Goal: Task Accomplishment & Management: Use online tool/utility

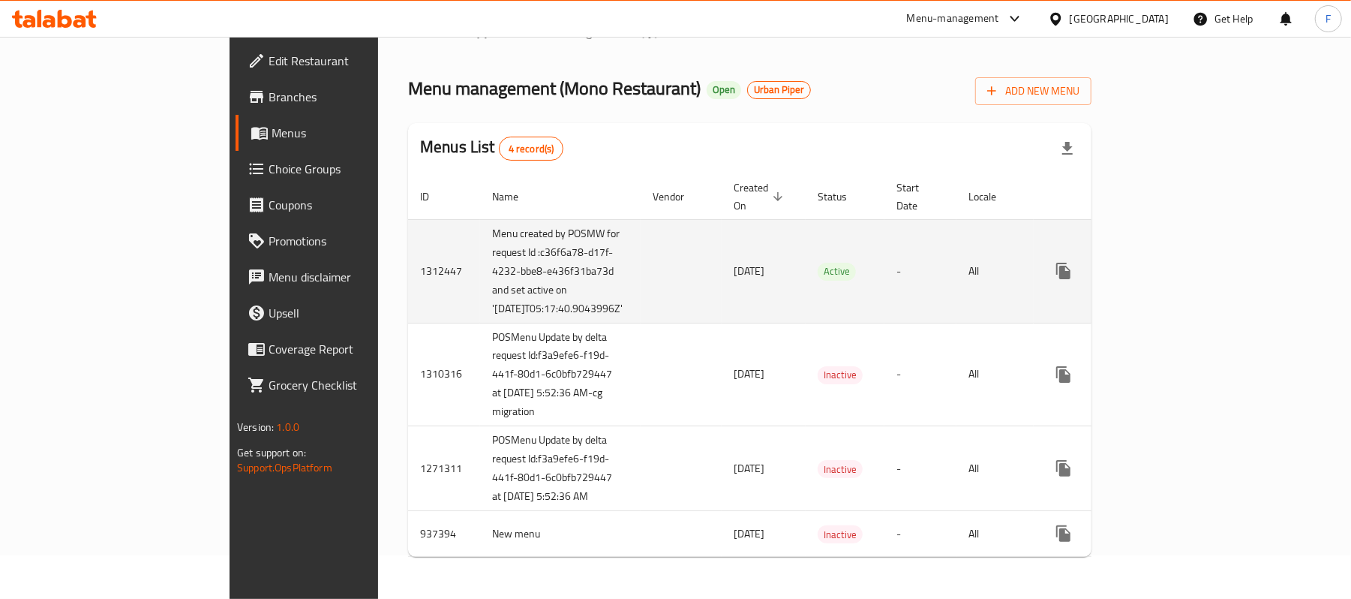
scroll to position [104, 0]
drag, startPoint x: 449, startPoint y: 273, endPoint x: 320, endPoint y: 151, distance: 177.8
click at [408, 219] on tr "1312447 Menu created by POSMW for request Id :c36f6a78-d17f-4232-bbe8-e436f31ba…" at bounding box center [805, 271] width 794 height 104
click at [480, 258] on td "Menu created by POSMW for request Id :c36f6a78-d17f-4232-bbe8-e436f31ba73d and …" at bounding box center [560, 271] width 161 height 104
drag, startPoint x: 350, startPoint y: 270, endPoint x: 415, endPoint y: 230, distance: 76.8
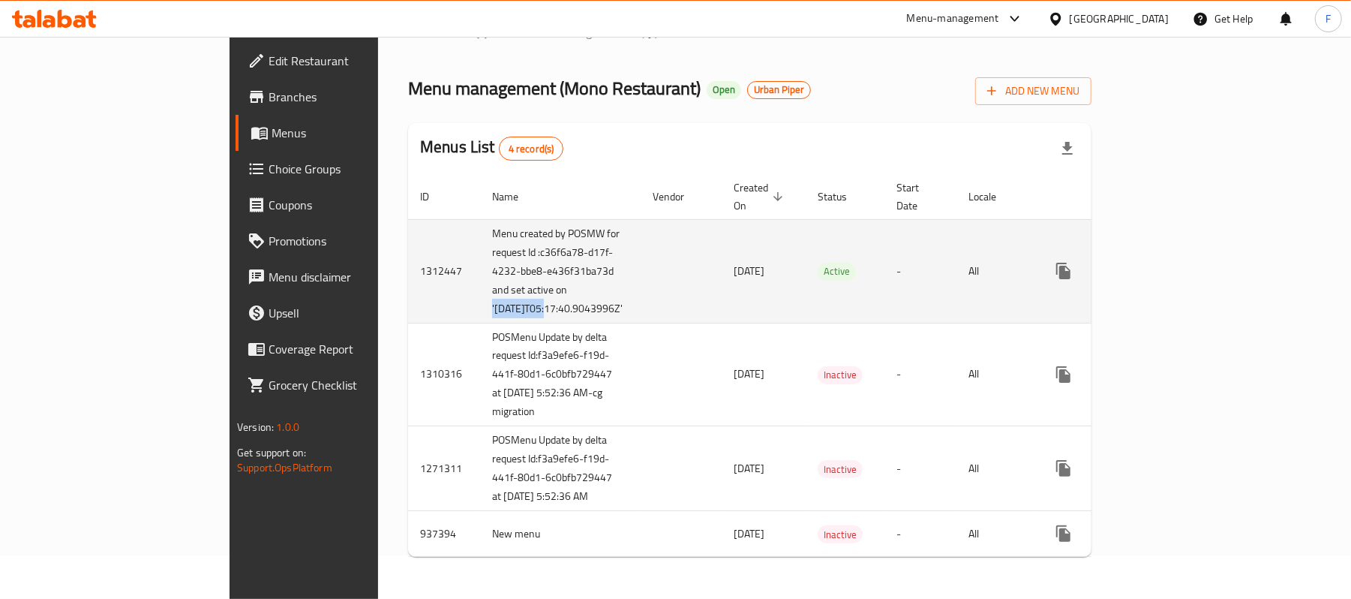
click at [480, 230] on td "Menu created by POSMW for request Id :c36f6a78-d17f-4232-bbe8-e436f31ba73d and …" at bounding box center [560, 271] width 161 height 104
click at [722, 259] on td "17/09/2025" at bounding box center [764, 271] width 84 height 104
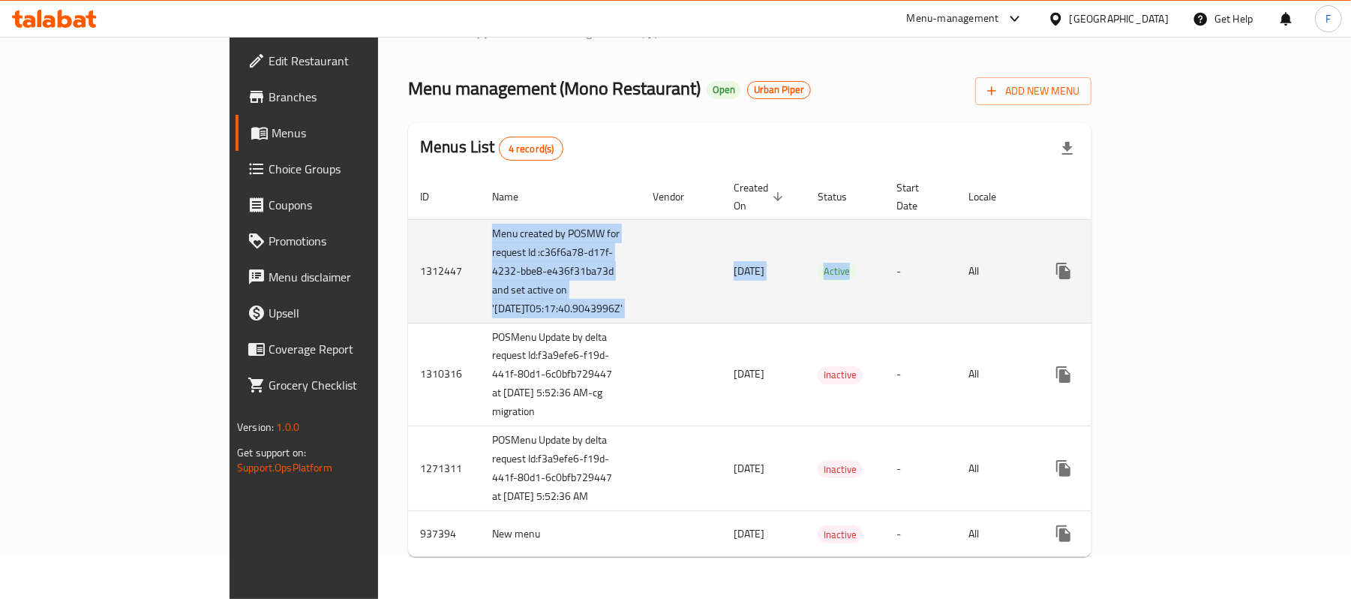
drag, startPoint x: 780, startPoint y: 216, endPoint x: 329, endPoint y: 153, distance: 456.0
click at [408, 219] on tr "1312447 Menu created by POSMW for request Id :c36f6a78-d17f-4232-bbe8-e436f31ba…" at bounding box center [805, 271] width 794 height 104
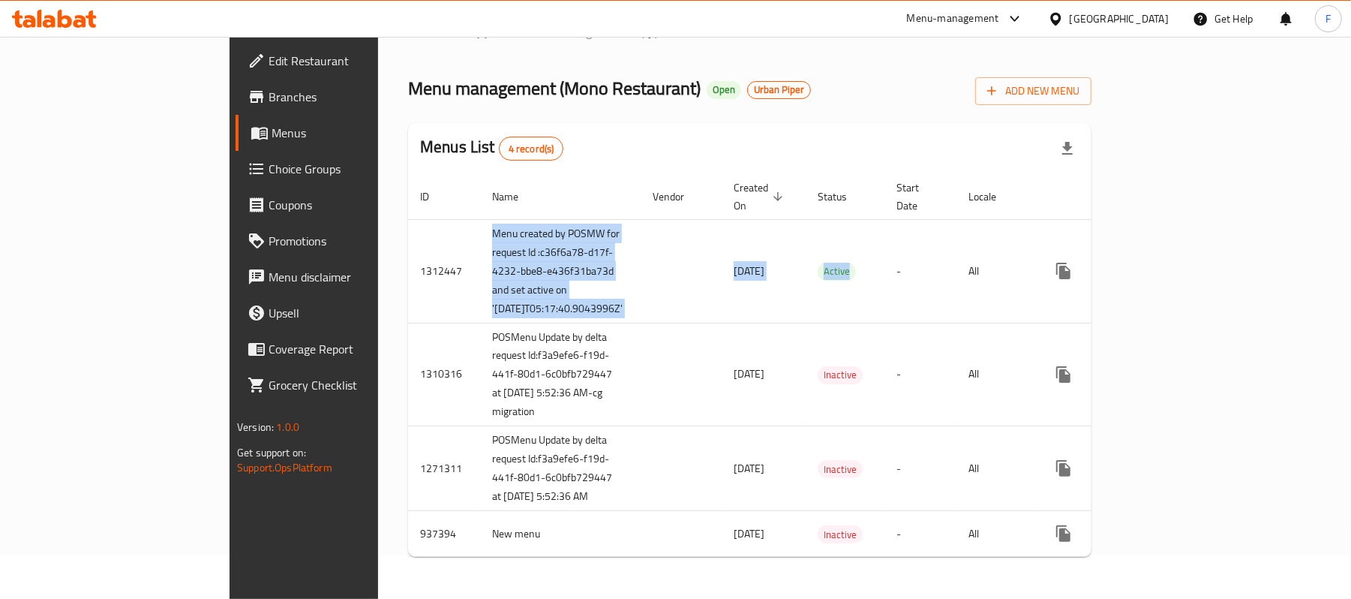
click at [269, 97] on span "Branches" at bounding box center [356, 97] width 175 height 18
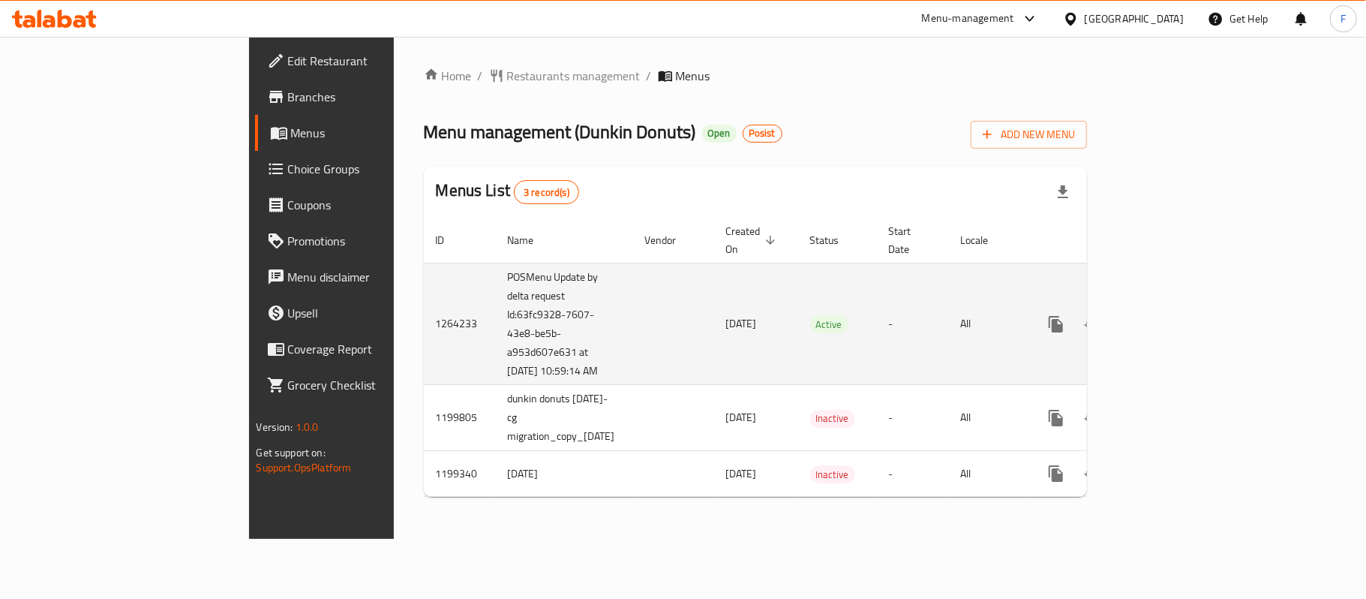
drag, startPoint x: 469, startPoint y: 319, endPoint x: 340, endPoint y: 263, distance: 140.8
click at [496, 263] on td "POSMenu Update by delta request Id:63fc9328-7607-43e8-be5b-a953d607e631 at 9/17…" at bounding box center [564, 324] width 137 height 122
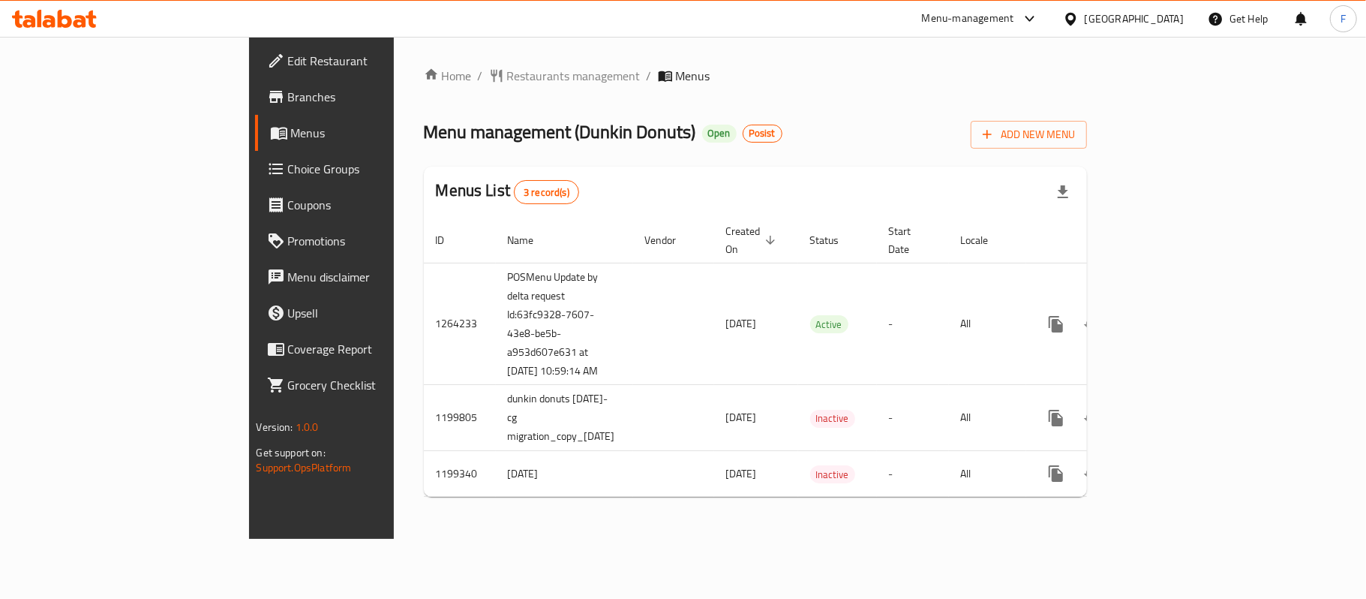
copy td "POSMenu Update by delta request Id:63fc9328-7607-43e8-be5b-a953d607e631 at 9/17…"
click at [778, 142] on div "Menu management ( Dunkin Donuts ) Open Posist Add New Menu" at bounding box center [756, 132] width 664 height 34
click at [288, 98] on span "Branches" at bounding box center [376, 97] width 177 height 18
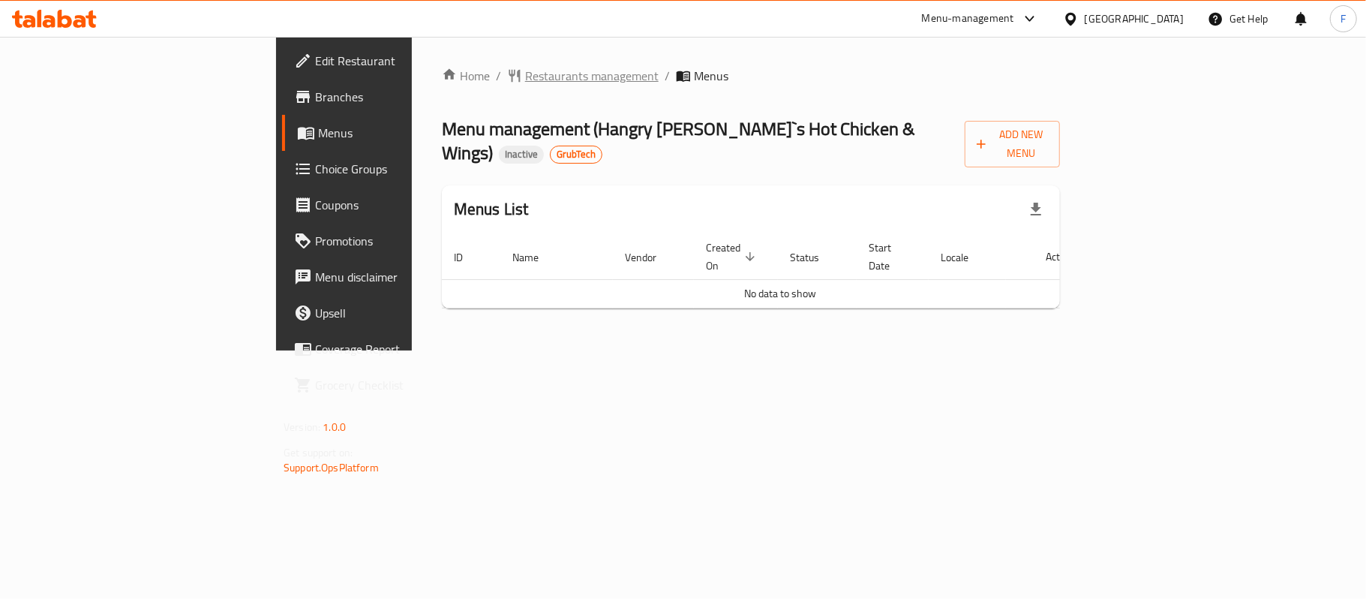
click at [525, 80] on span "Restaurants management" at bounding box center [592, 76] width 134 height 18
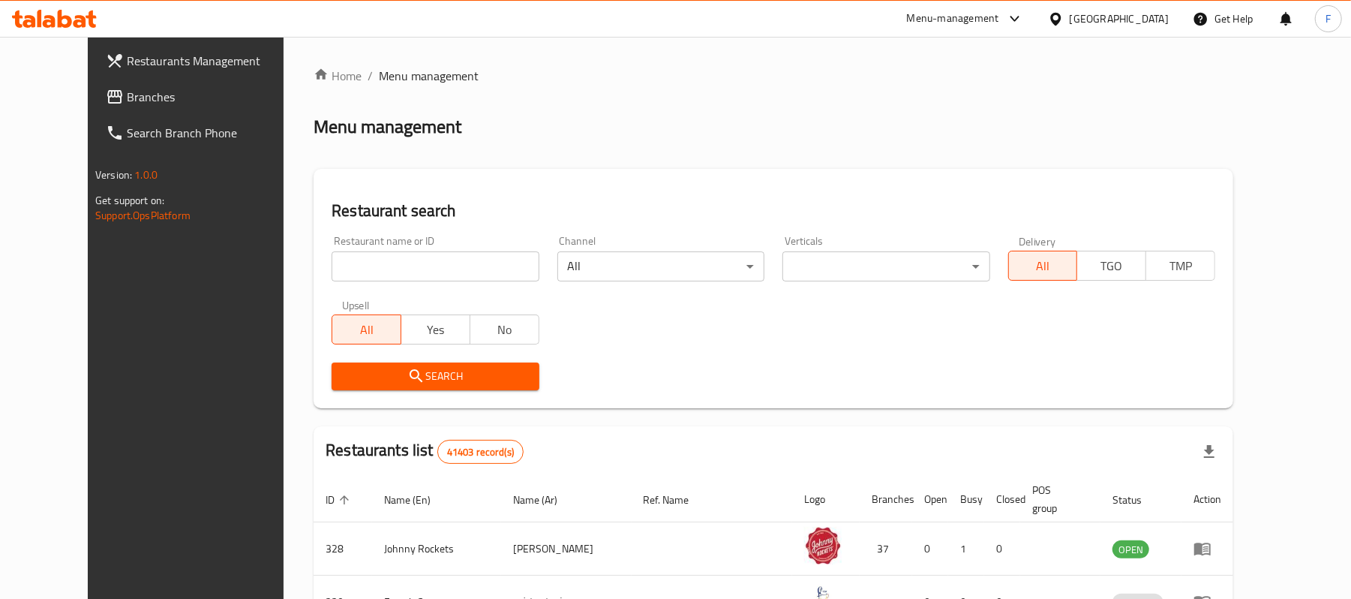
click at [332, 270] on input "search" at bounding box center [435, 266] width 207 height 30
paste input "665609"
type input "665609"
click at [344, 374] on span "Search" at bounding box center [435, 376] width 183 height 19
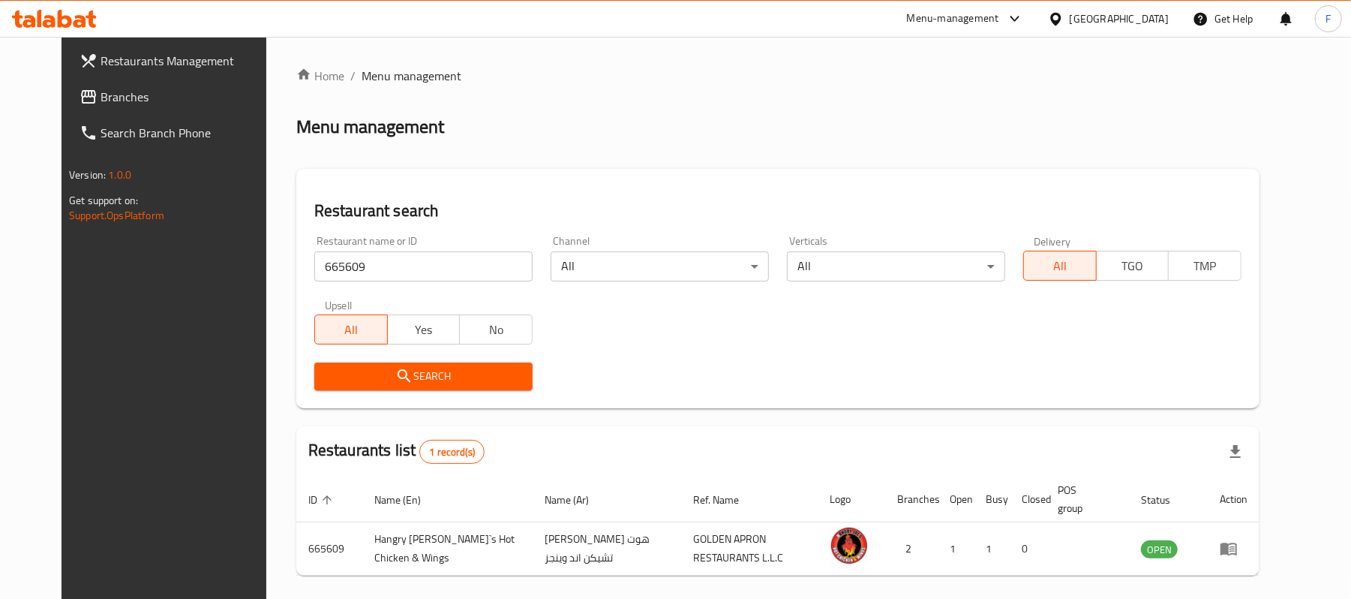
click at [826, 382] on div "Search" at bounding box center [777, 376] width 945 height 46
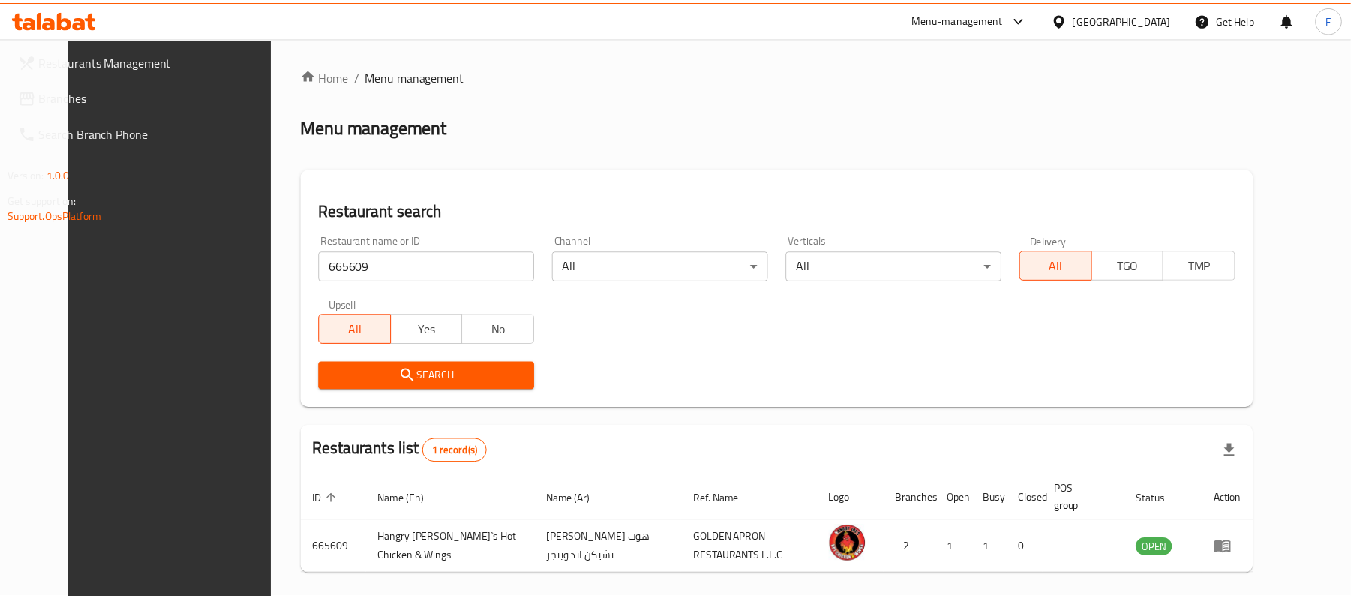
scroll to position [42, 0]
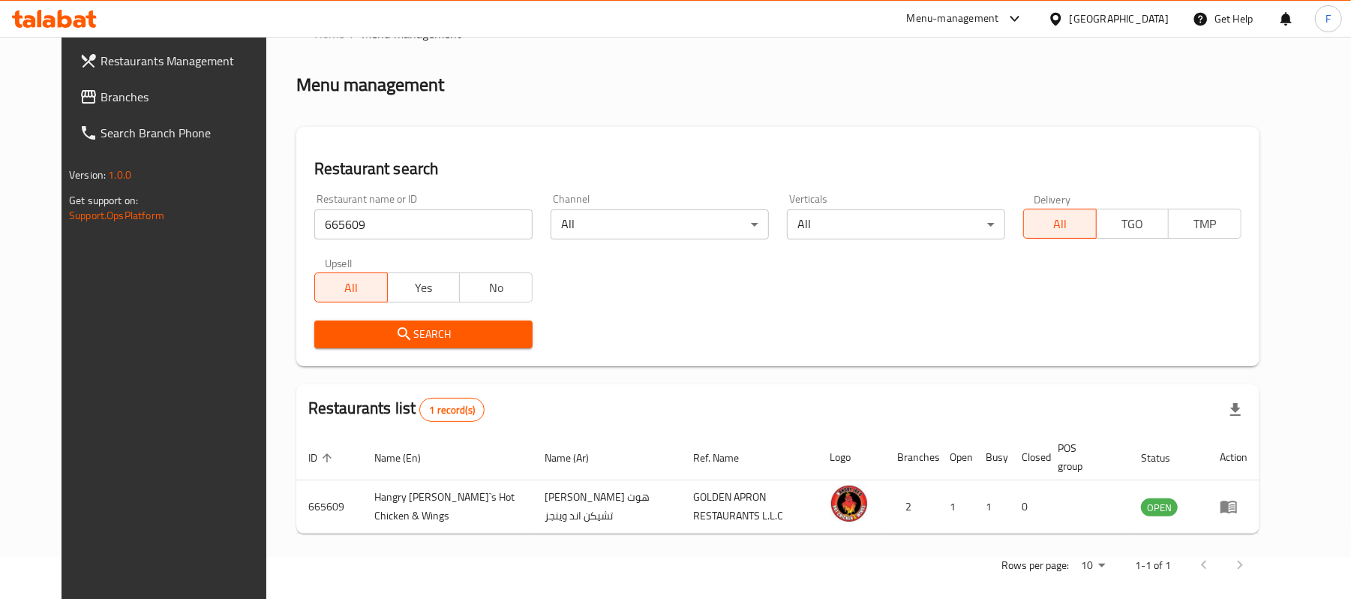
click at [744, 115] on div "Home / Menu management Menu management Restaurant search Restaurant name or ID …" at bounding box center [777, 305] width 963 height 560
drag, startPoint x: 327, startPoint y: 225, endPoint x: 250, endPoint y: 218, distance: 77.6
click at [266, 218] on div "Home / Menu management Menu management Restaurant search Restaurant name or ID …" at bounding box center [777, 305] width 1023 height 620
click at [928, 18] on div "Menu-management" at bounding box center [953, 19] width 92 height 18
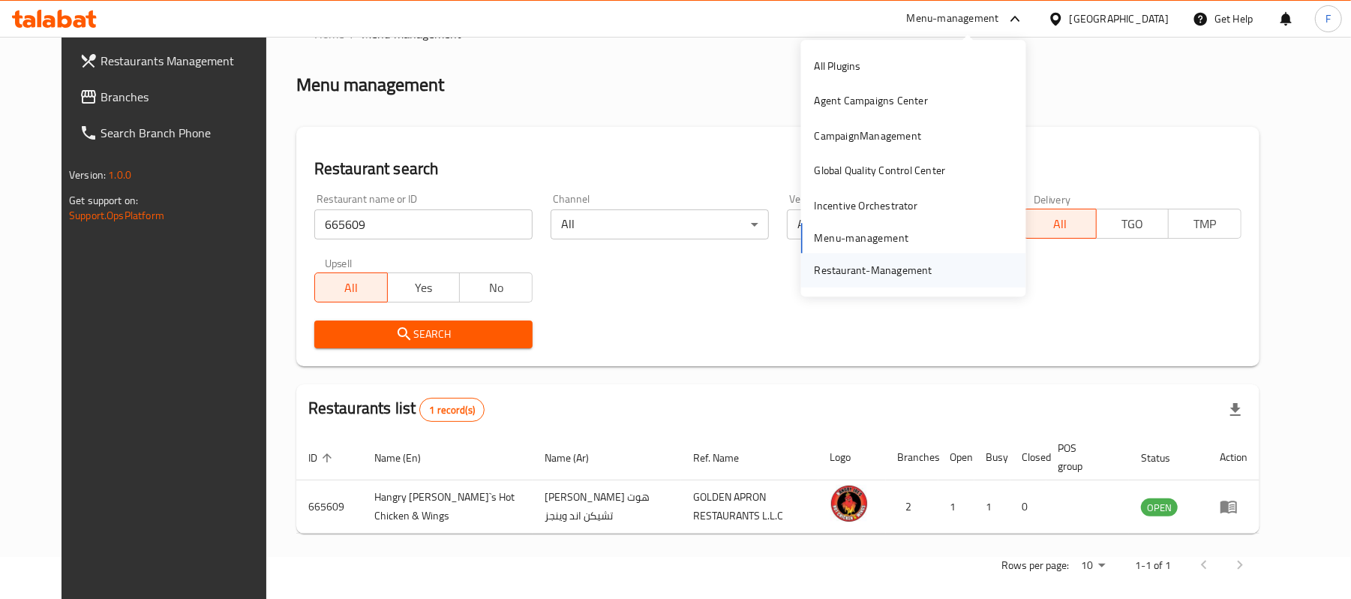
click at [872, 270] on div "Restaurant-Management" at bounding box center [874, 270] width 118 height 17
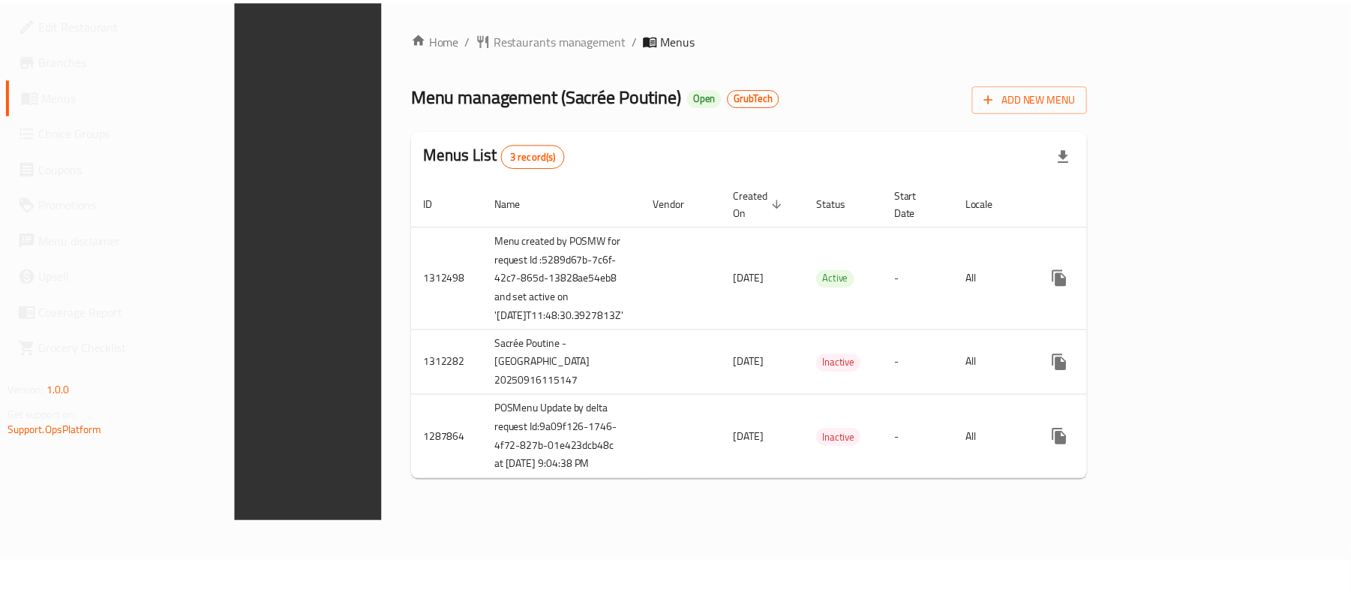
scroll to position [20, 0]
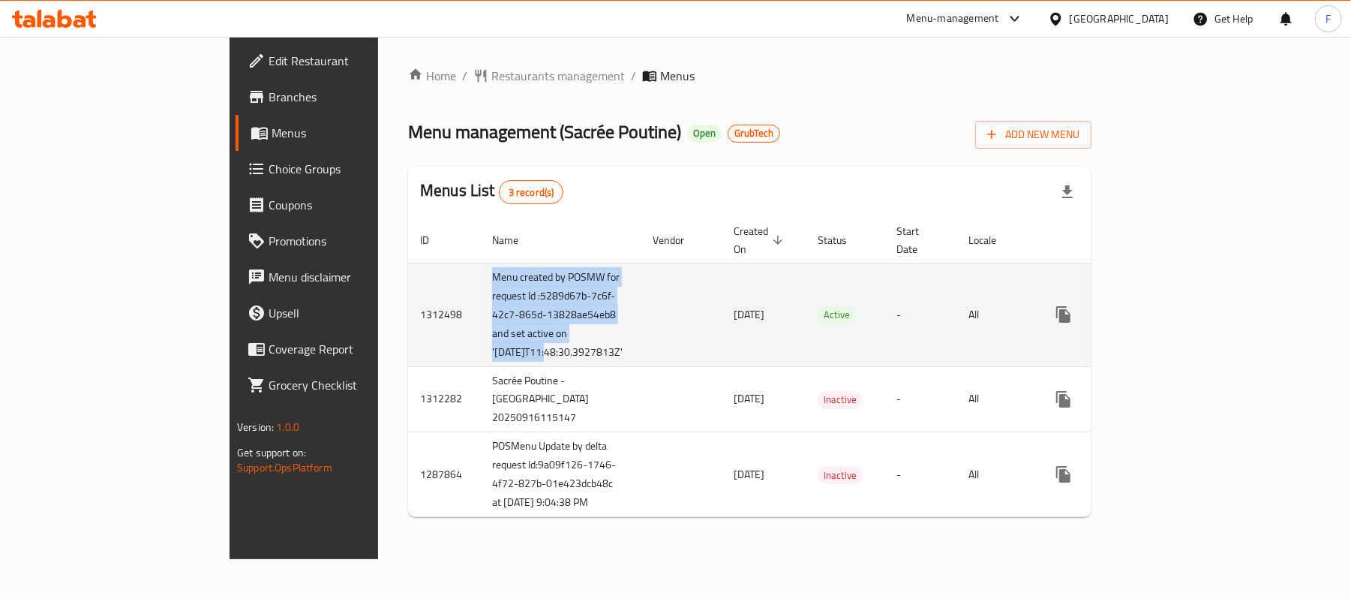
drag, startPoint x: 350, startPoint y: 354, endPoint x: 324, endPoint y: 248, distance: 109.6
click at [408, 263] on tr "1312498 Menu created by POSMW for request Id :5289d67b-7c6f-42c7-865d-13828ae54…" at bounding box center [805, 315] width 794 height 104
copy tr "Menu created by POSMW for request Id :5289d67b-7c6f-42c7-865d-13828ae54eb8 and …"
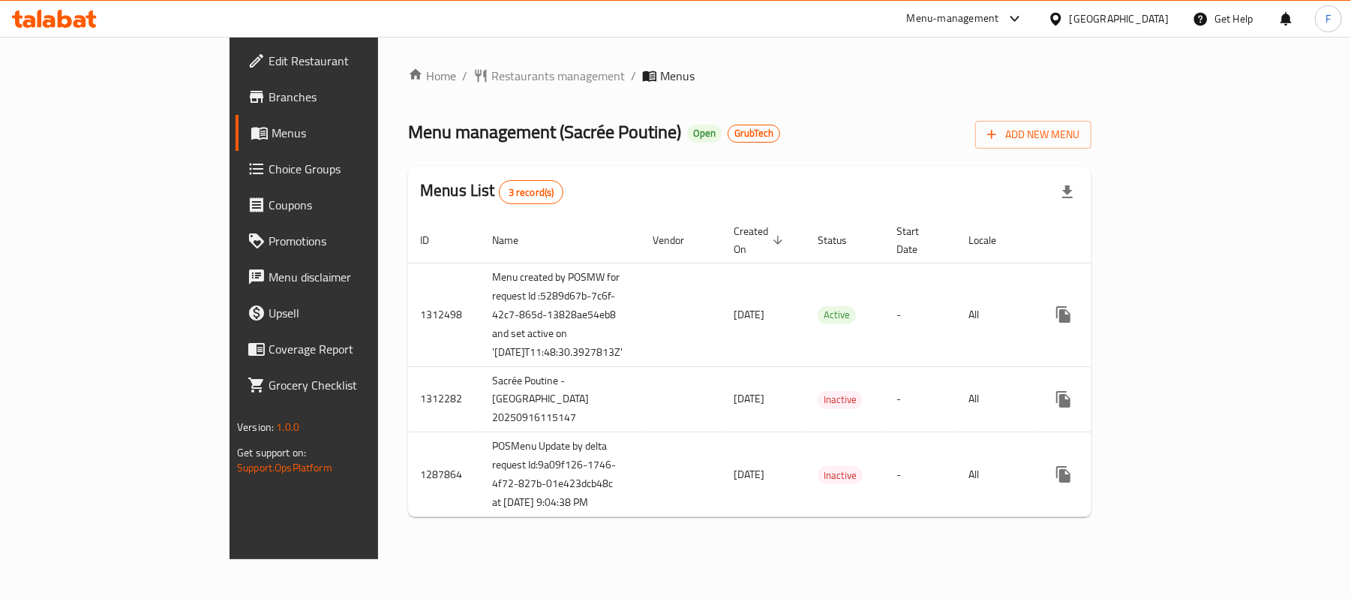
click at [861, 144] on div "Home / Restaurants management / Menus Menu management ( Sacrée Poutine ) Open G…" at bounding box center [750, 298] width 684 height 462
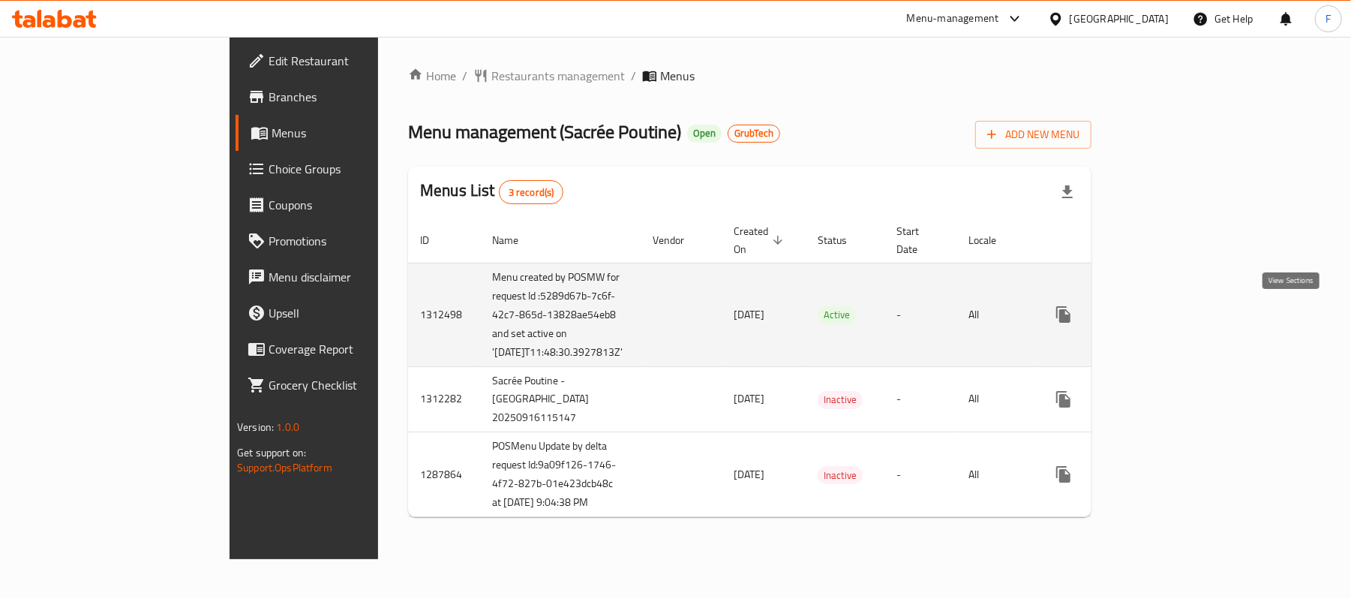
click at [1179, 308] on icon "enhanced table" at bounding box center [1172, 315] width 14 height 14
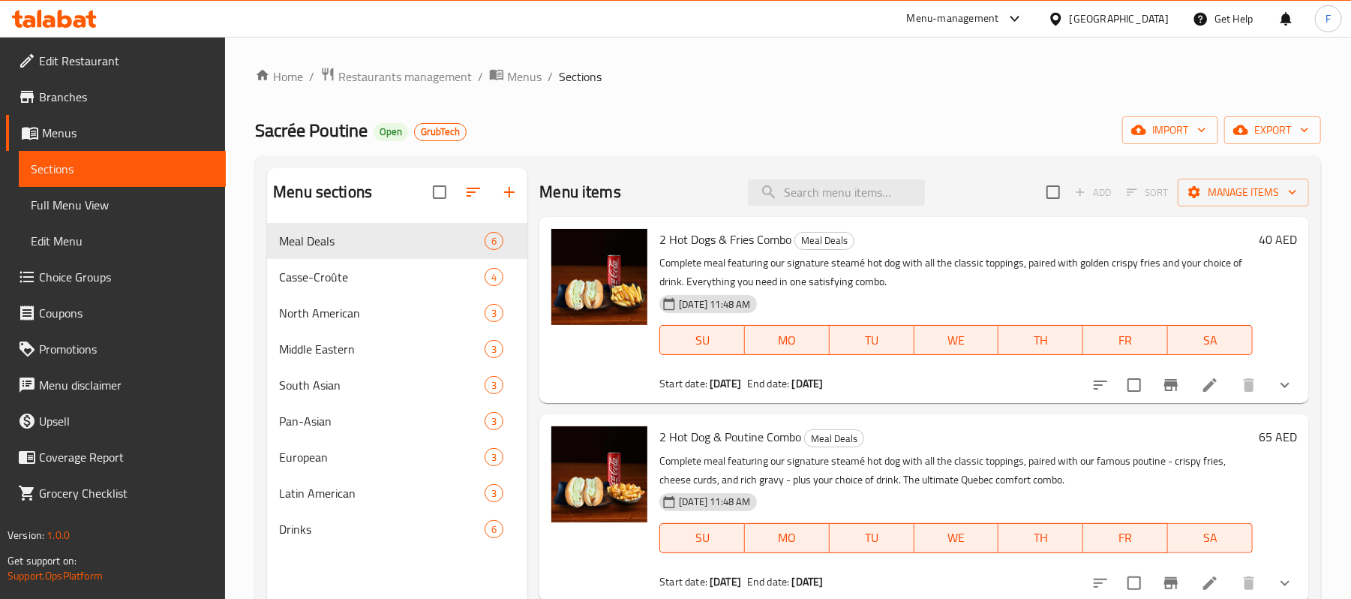
click at [92, 204] on span "Full Menu View" at bounding box center [122, 205] width 183 height 18
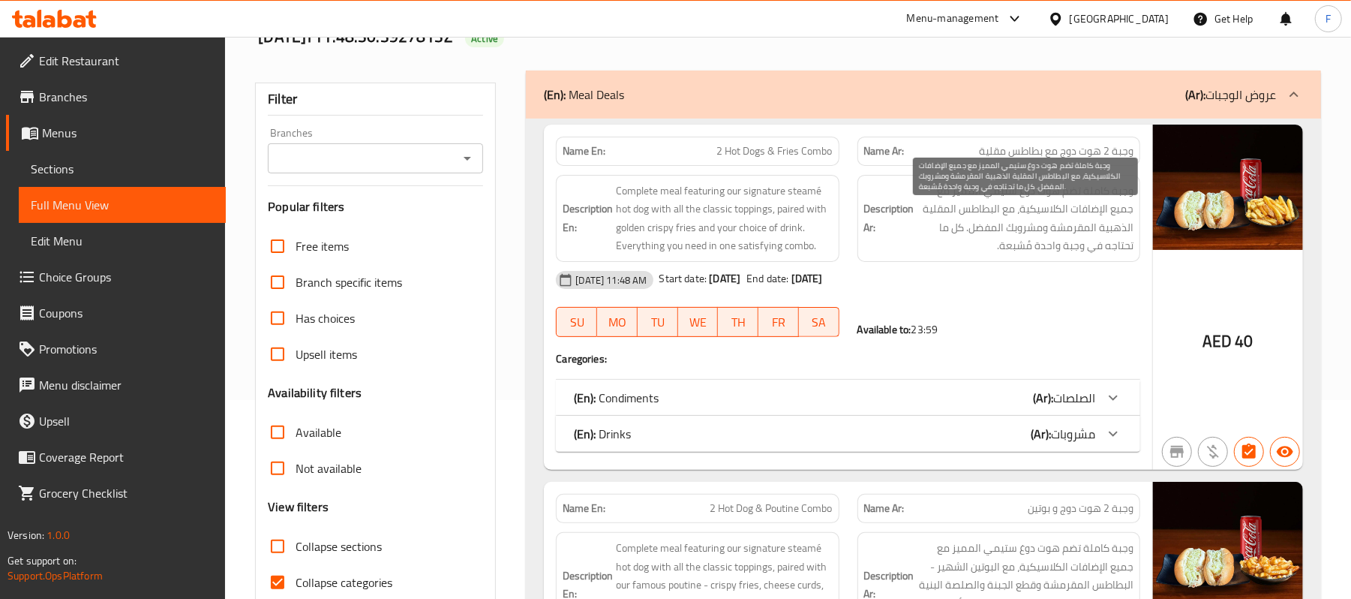
scroll to position [200, 0]
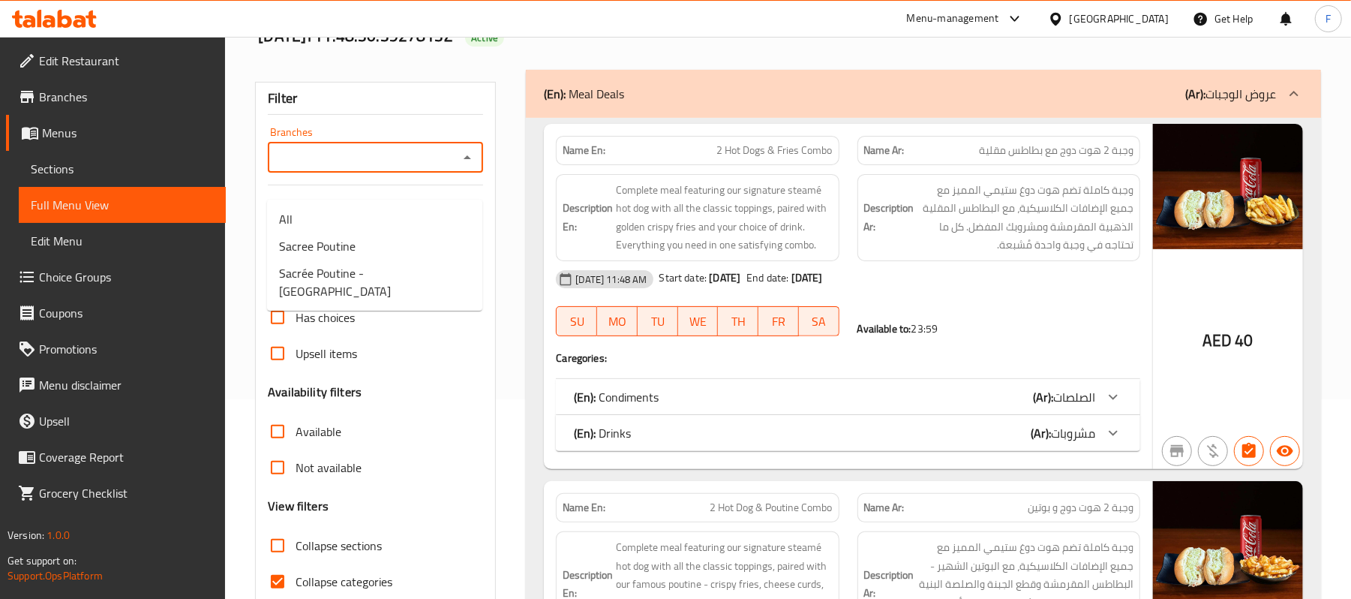
click at [432, 168] on input "Branches" at bounding box center [363, 157] width 182 height 21
click at [347, 222] on li "All" at bounding box center [374, 219] width 215 height 27
type input "All"
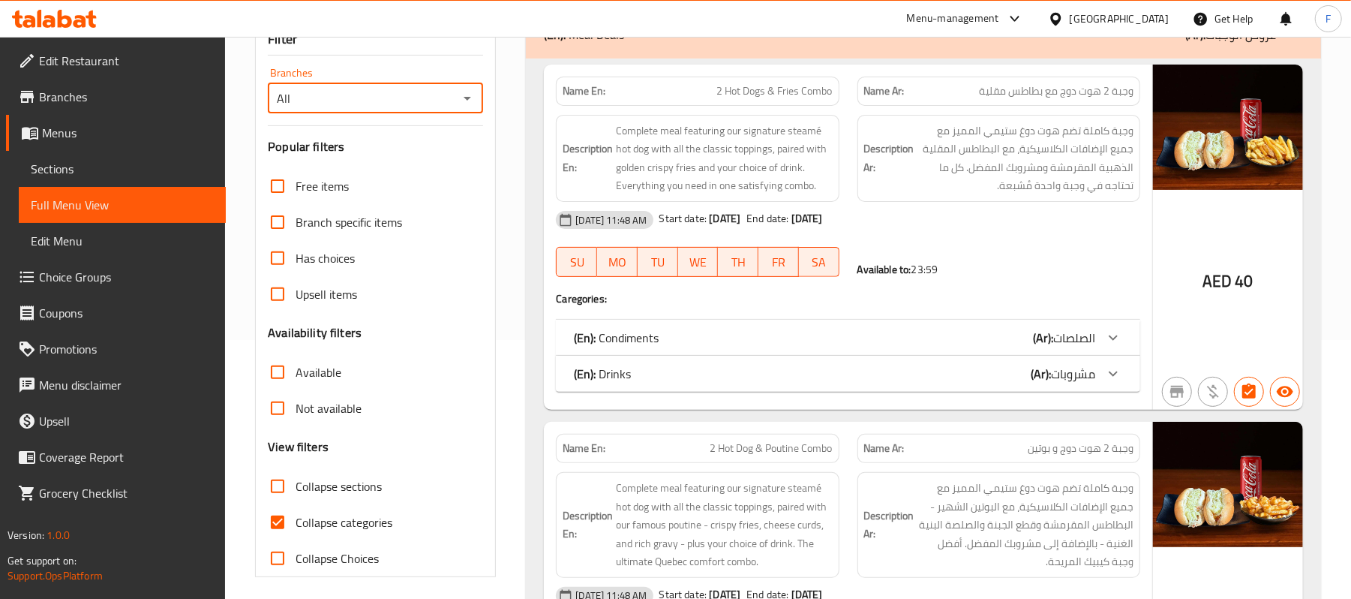
scroll to position [0, 0]
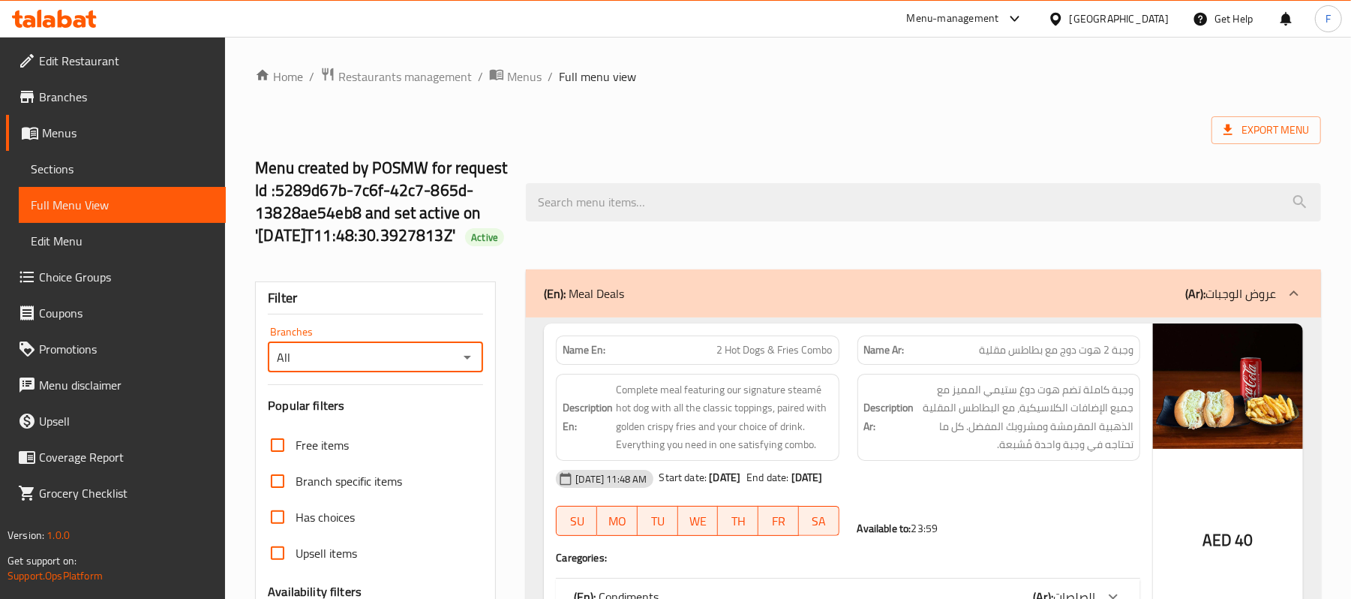
click at [83, 95] on span "Branches" at bounding box center [126, 97] width 175 height 18
